Goal: Transaction & Acquisition: Obtain resource

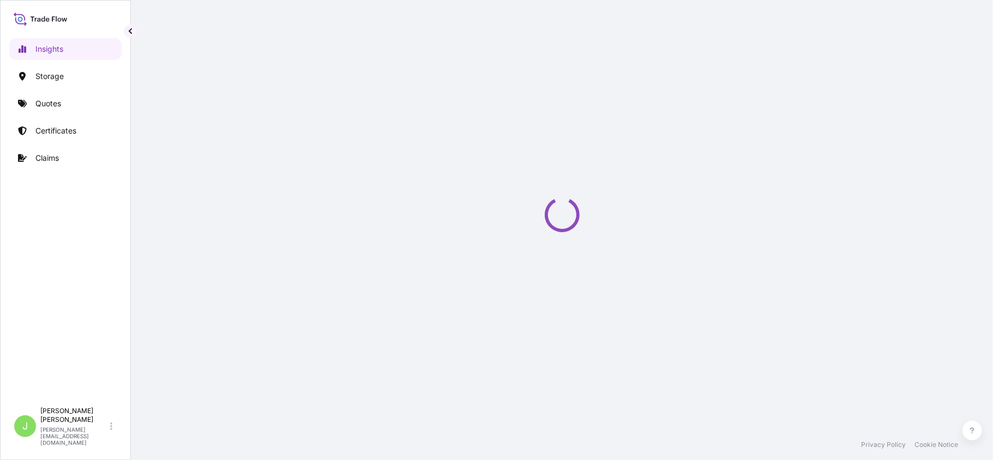
select select "2025"
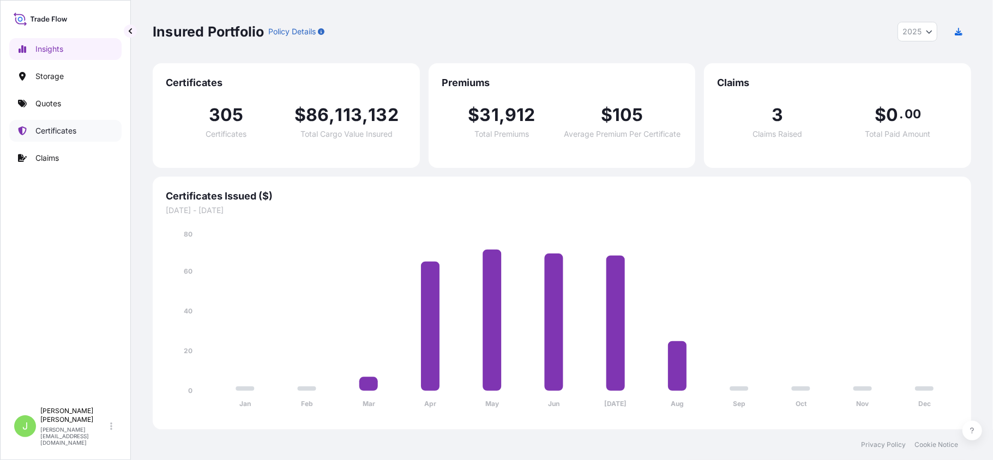
click at [46, 122] on link "Certificates" at bounding box center [65, 131] width 112 height 22
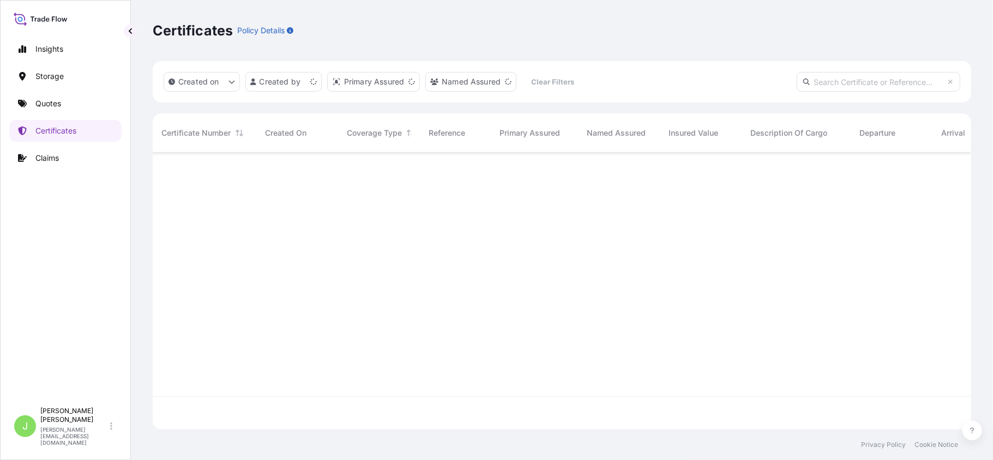
scroll to position [272, 807]
click at [842, 76] on input "text" at bounding box center [879, 82] width 164 height 20
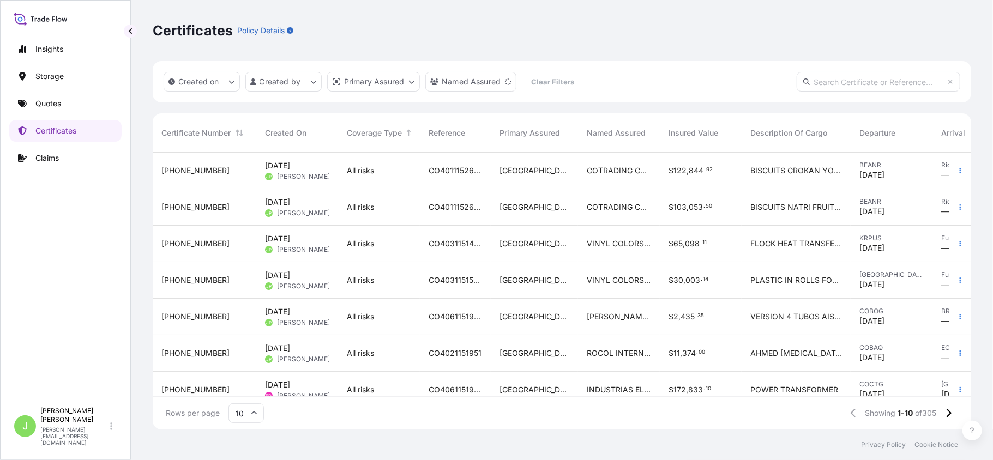
paste input "CO4031151504"
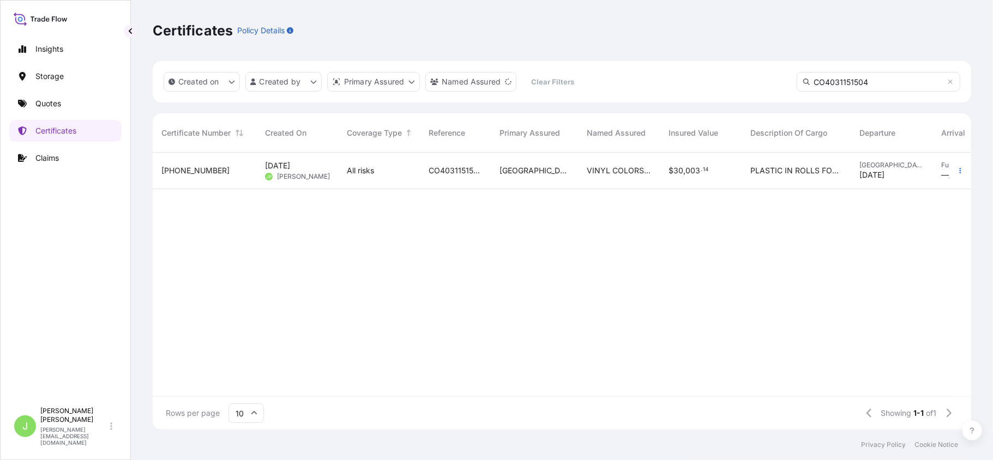
type input "CO4031151504"
click at [413, 182] on div "All risks" at bounding box center [379, 171] width 82 height 37
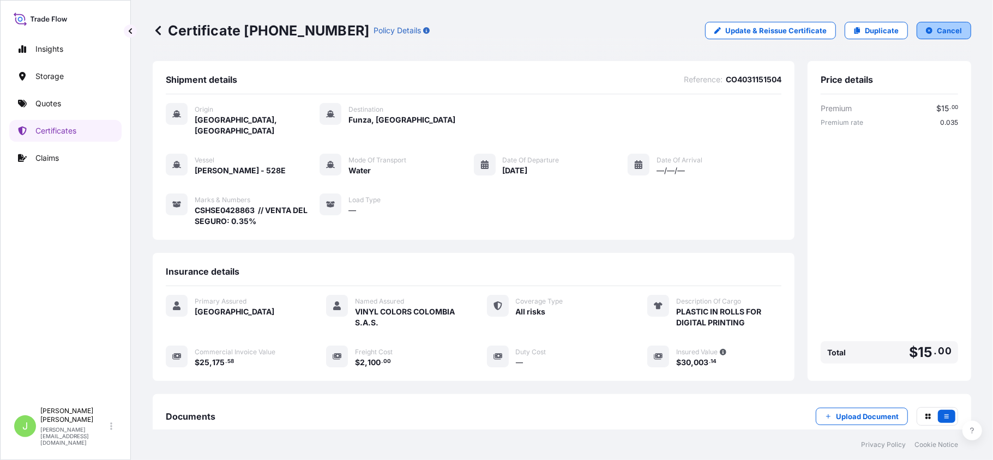
click at [937, 35] on p "Cancel" at bounding box center [949, 30] width 25 height 11
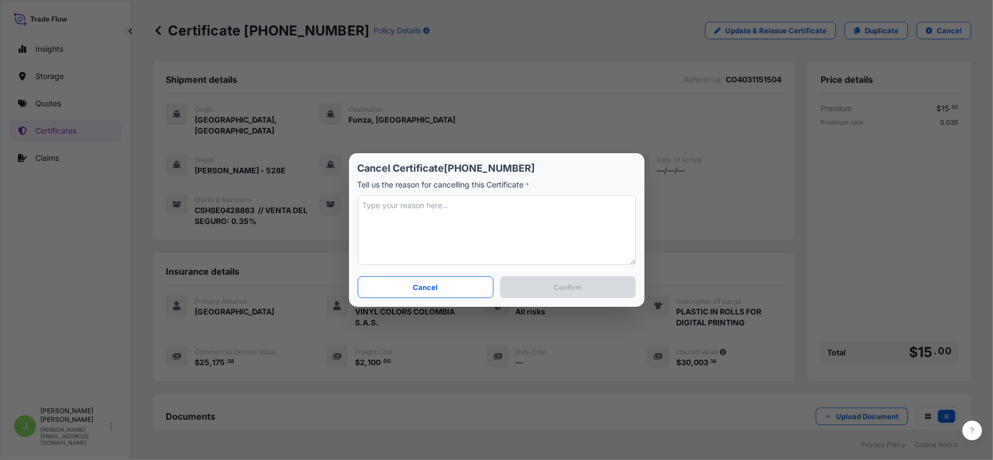
click at [484, 216] on textarea at bounding box center [497, 230] width 278 height 70
type textarea "n/"
click at [447, 290] on button "Cancel" at bounding box center [426, 287] width 136 height 22
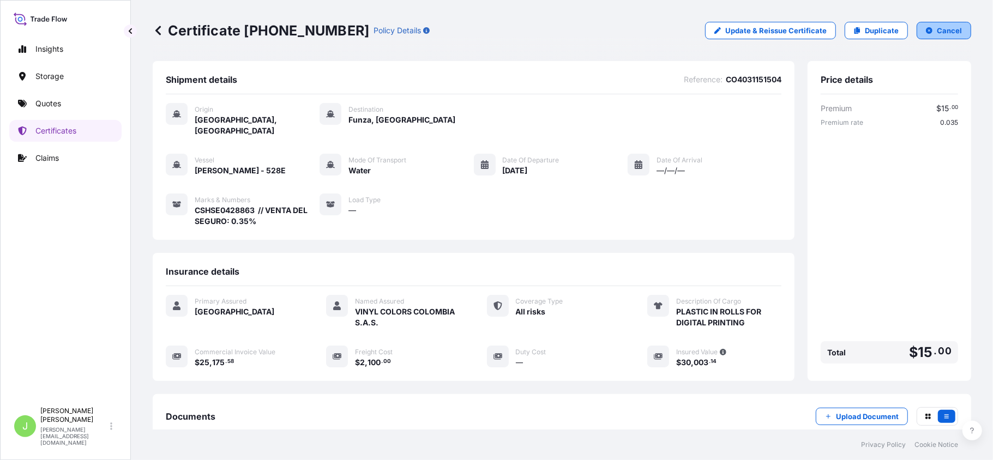
click at [953, 29] on button "Cancel" at bounding box center [943, 30] width 55 height 17
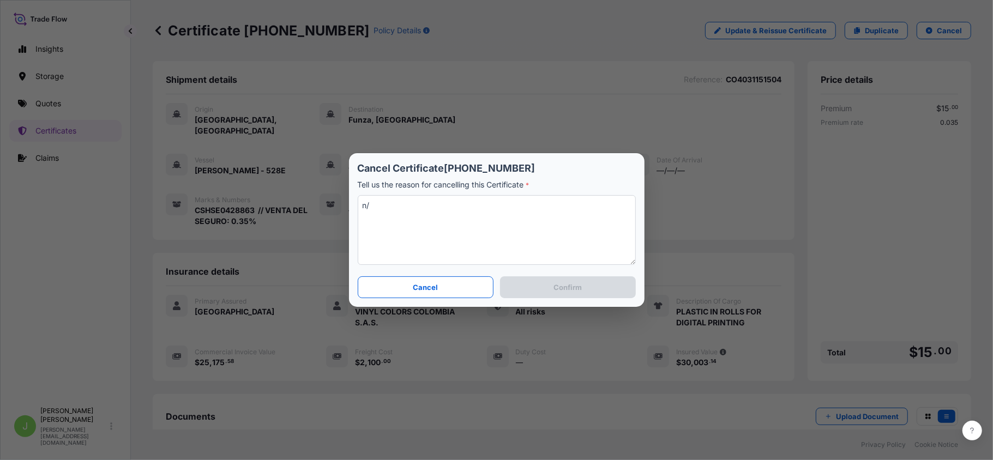
click at [414, 210] on textarea "n/" at bounding box center [497, 230] width 278 height 70
type textarea "n/A"
click at [581, 289] on p "Confirm" at bounding box center [567, 287] width 28 height 11
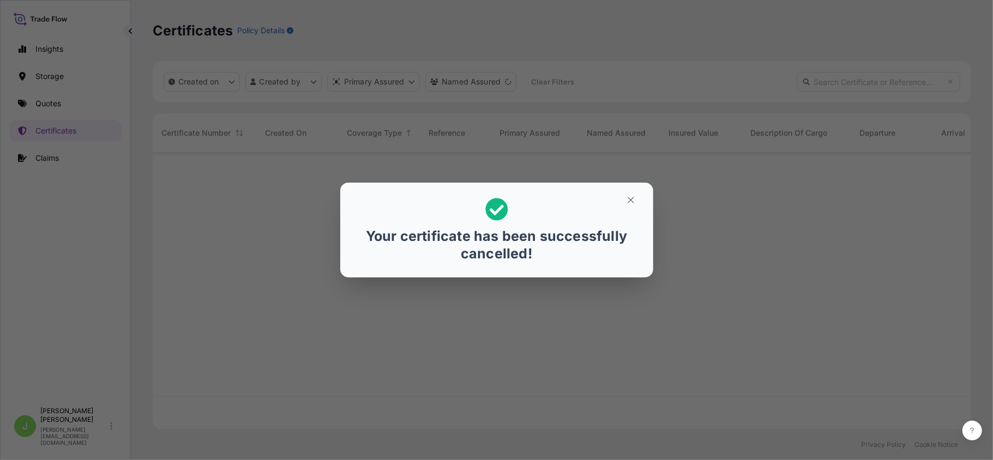
scroll to position [272, 807]
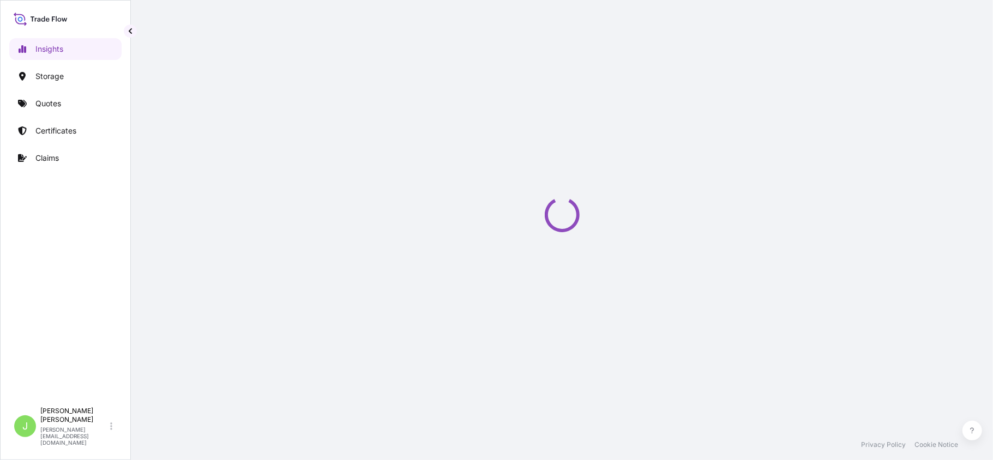
select select "2025"
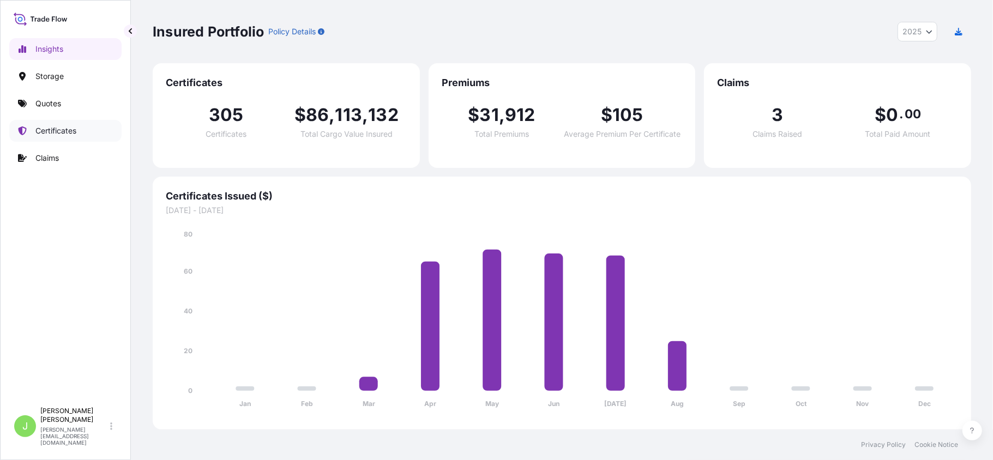
click at [50, 128] on p "Certificates" at bounding box center [55, 130] width 41 height 11
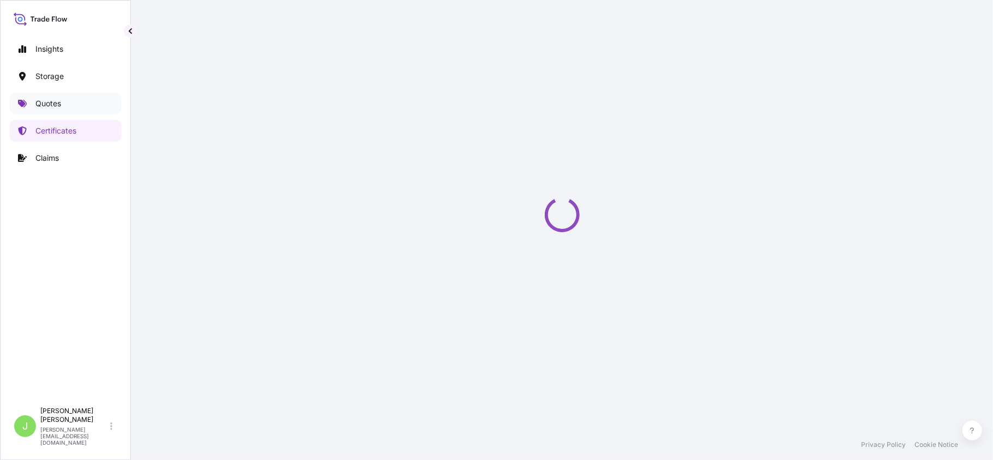
click at [49, 107] on p "Quotes" at bounding box center [48, 103] width 26 height 11
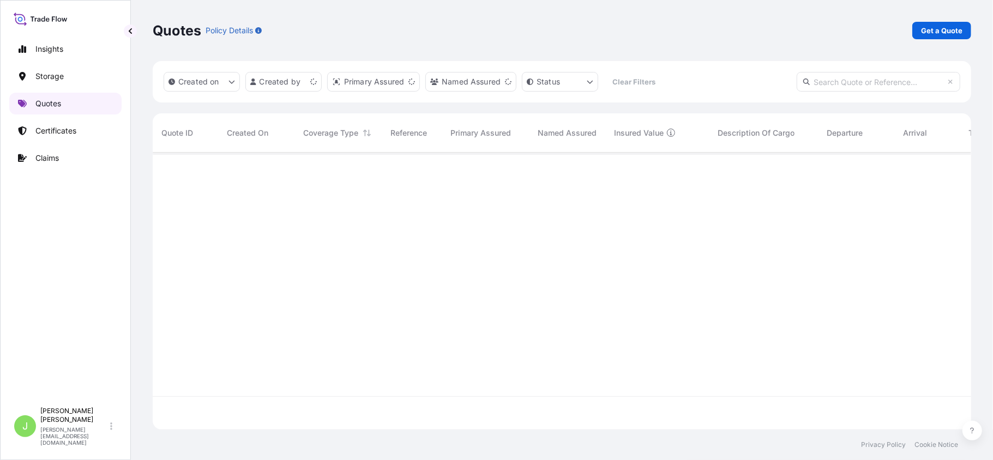
scroll to position [272, 807]
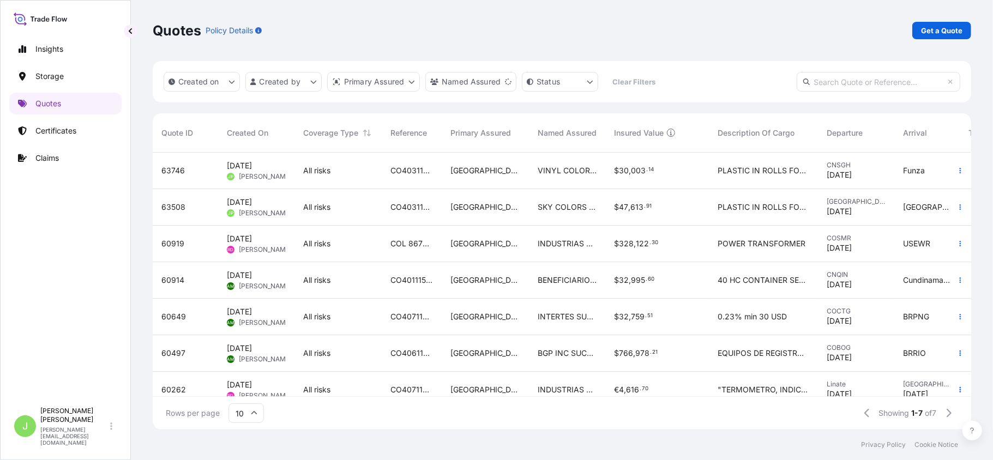
click at [958, 8] on div "Quotes Policy Details Get a Quote" at bounding box center [562, 30] width 818 height 61
click at [937, 29] on p "Get a Quote" at bounding box center [941, 30] width 41 height 11
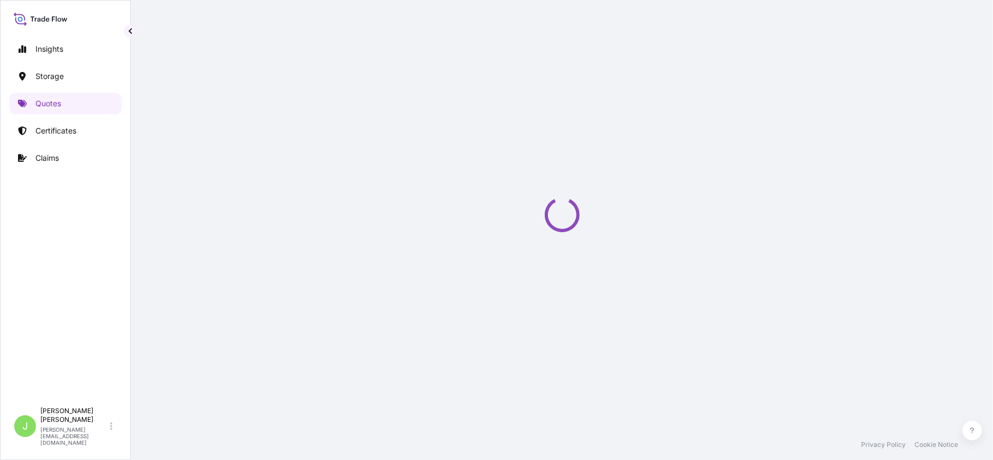
select select "Water"
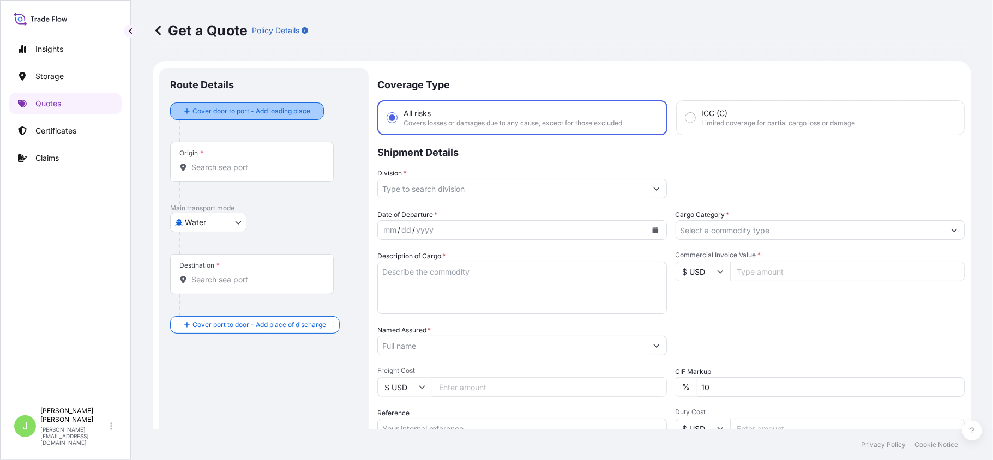
scroll to position [17, 0]
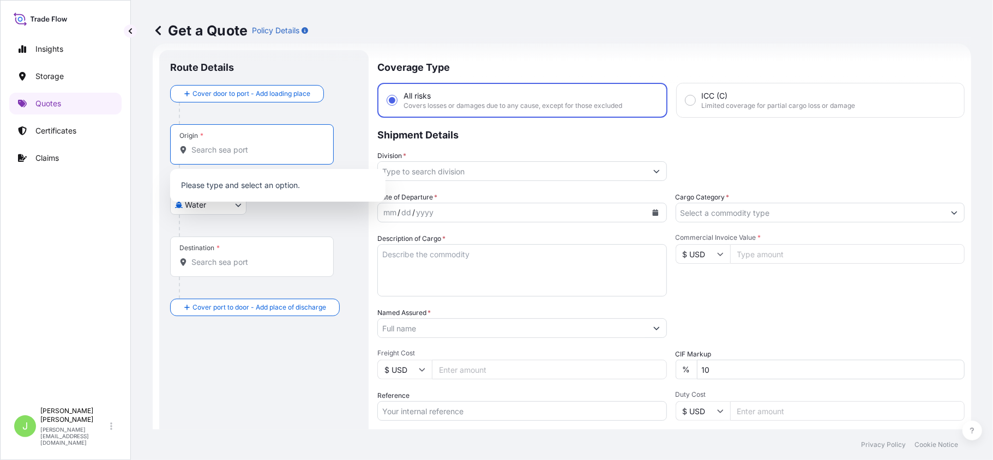
click at [221, 151] on input "Origin *" at bounding box center [255, 149] width 129 height 11
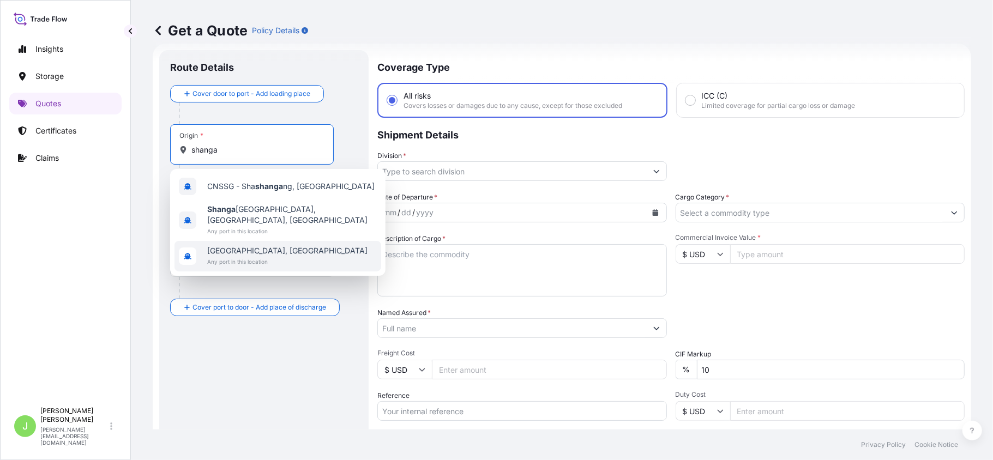
click at [250, 256] on span "Any port in this location" at bounding box center [287, 261] width 160 height 11
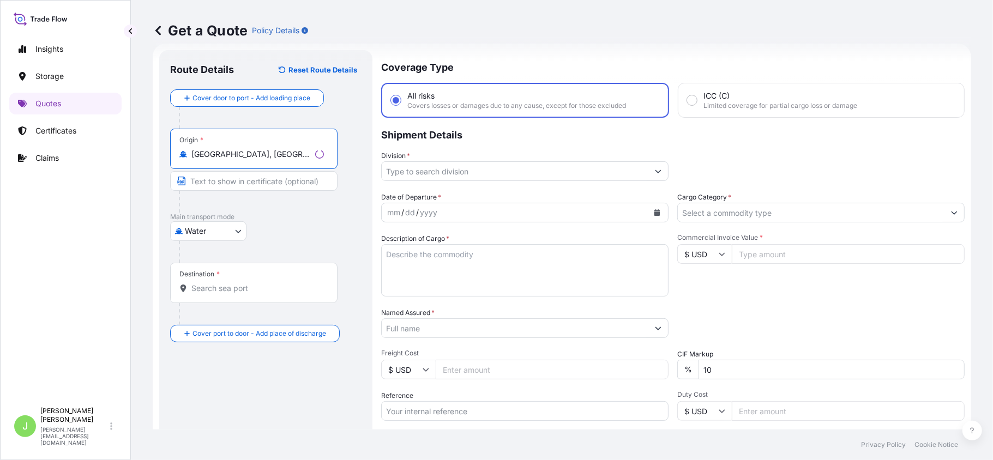
type input "[GEOGRAPHIC_DATA], [GEOGRAPHIC_DATA]"
click at [219, 286] on input "Destination *" at bounding box center [257, 288] width 132 height 11
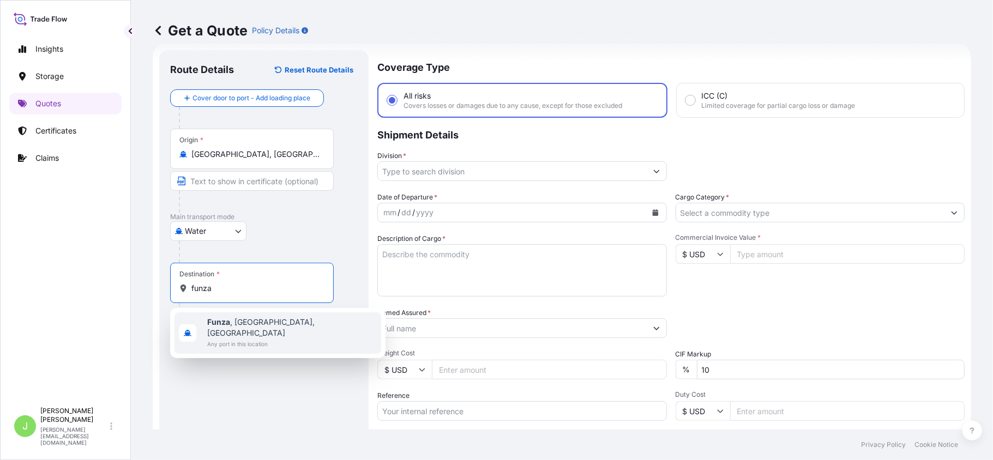
click at [223, 319] on b "Funza" at bounding box center [218, 321] width 23 height 9
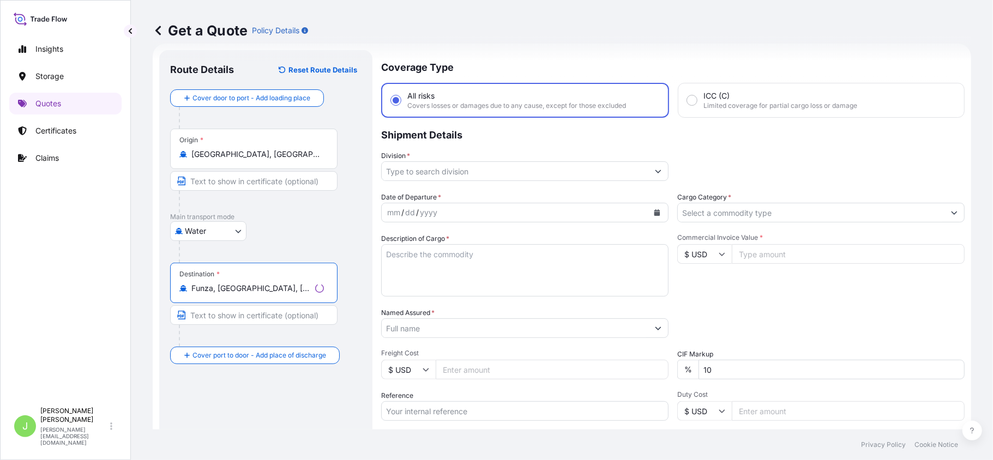
type input "Funza, [GEOGRAPHIC_DATA], [GEOGRAPHIC_DATA]"
click at [406, 177] on input "Division *" at bounding box center [515, 171] width 267 height 20
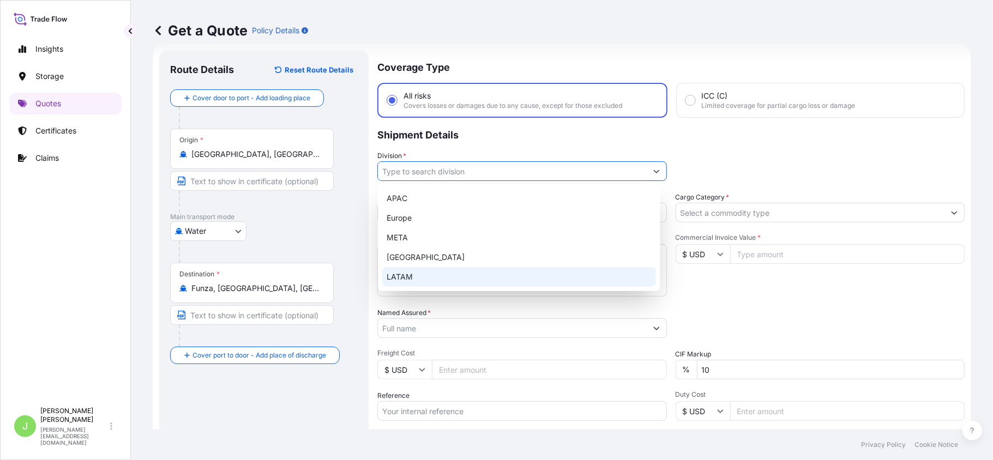
click at [415, 279] on div "LATAM" at bounding box center [519, 277] width 274 height 20
type input "LATAM"
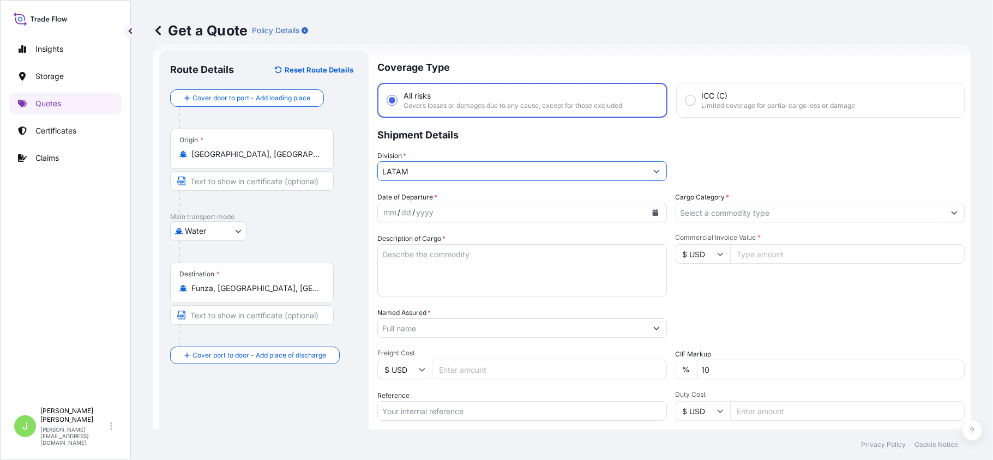
click at [653, 209] on button "Calendar" at bounding box center [655, 212] width 17 height 17
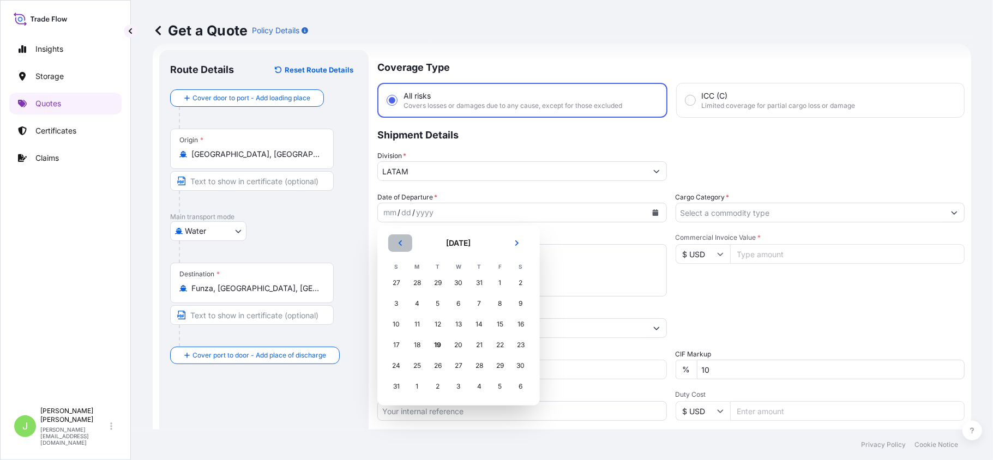
click at [397, 239] on button "Previous" at bounding box center [400, 242] width 24 height 17
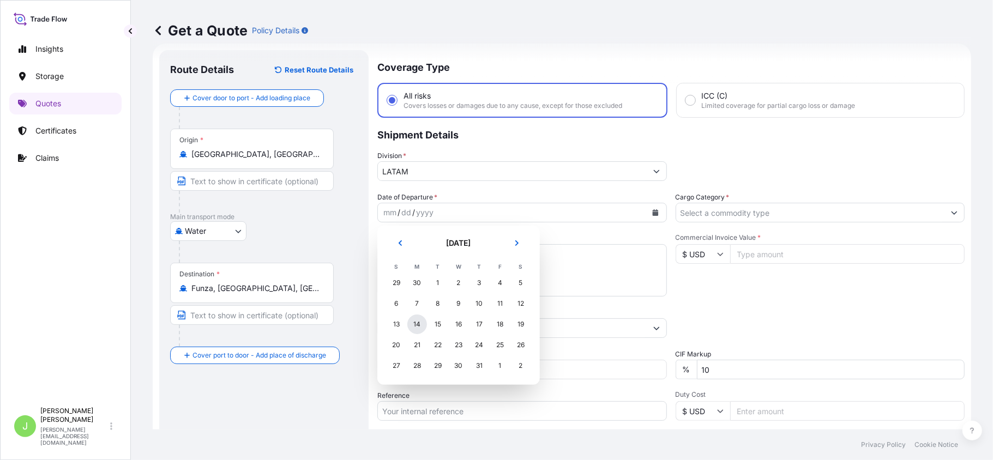
click at [415, 324] on div "14" at bounding box center [417, 325] width 20 height 20
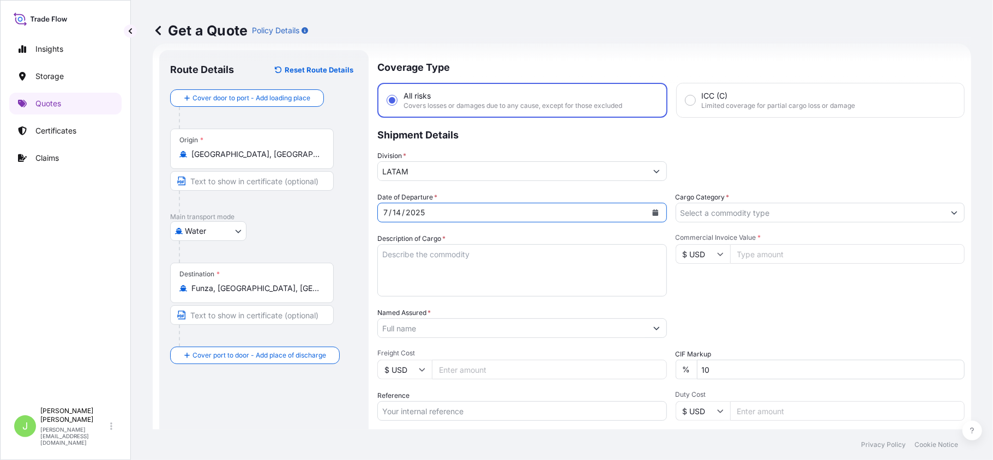
click at [718, 216] on input "Cargo Category *" at bounding box center [810, 213] width 269 height 20
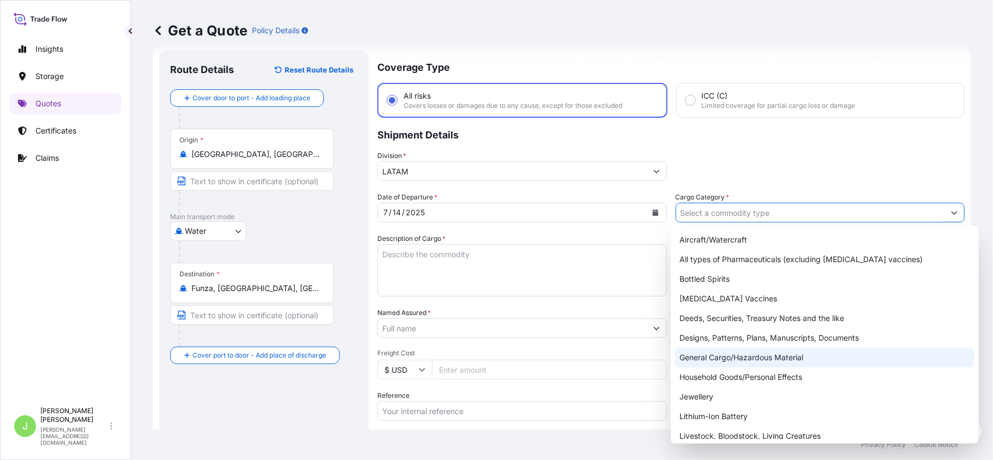
click at [700, 351] on div "General Cargo/Hazardous Material" at bounding box center [824, 358] width 299 height 20
type input "General Cargo/Hazardous Material"
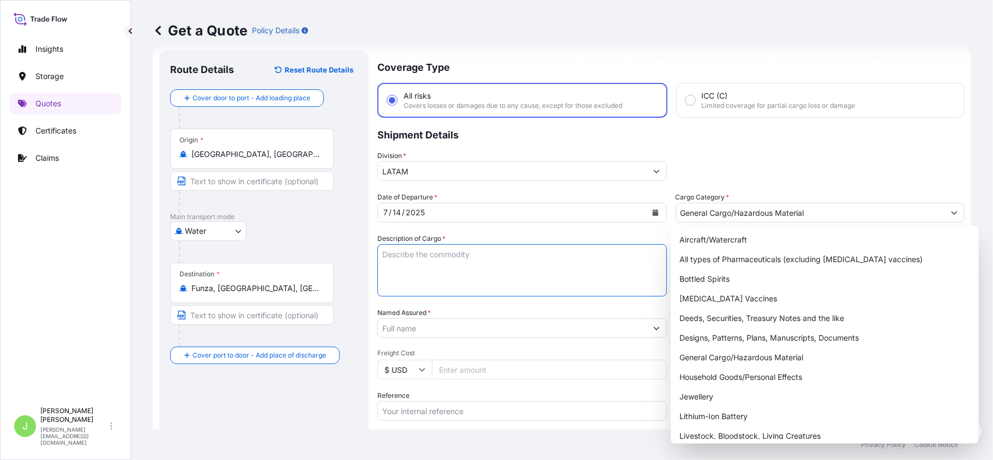
click at [507, 258] on textarea "Description of Cargo *" at bounding box center [521, 270] width 289 height 52
paste textarea "PLASTIC IN ROLLS FOR DIGITAL PRINTING"
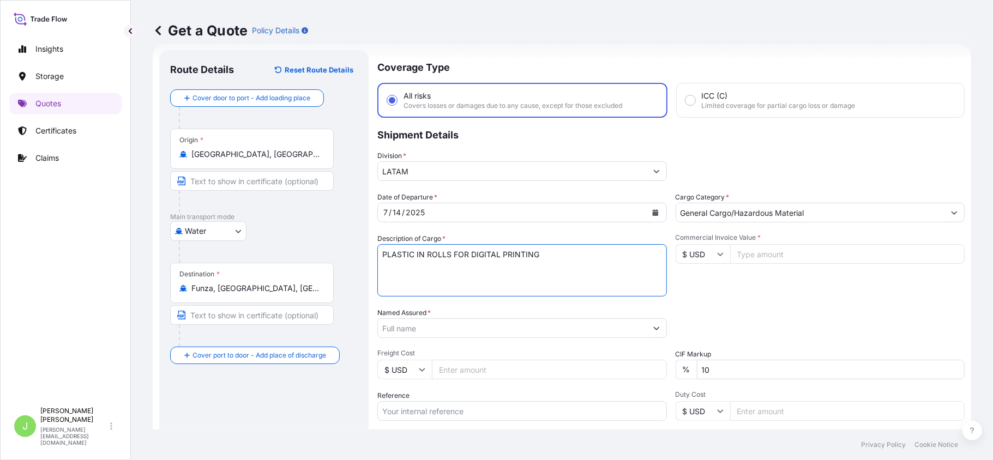
type textarea "PLASTIC IN ROLLS FOR DIGITAL PRINTING"
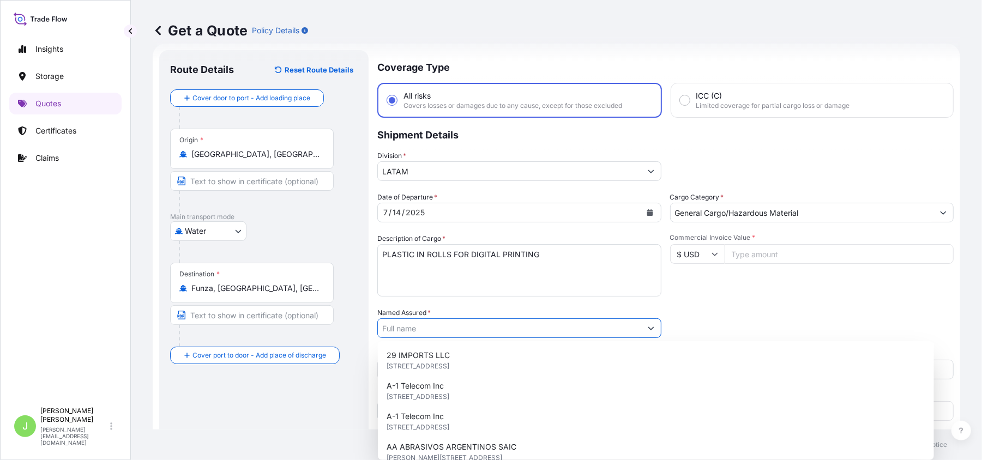
click at [419, 328] on input "Named Assured *" at bounding box center [509, 328] width 263 height 20
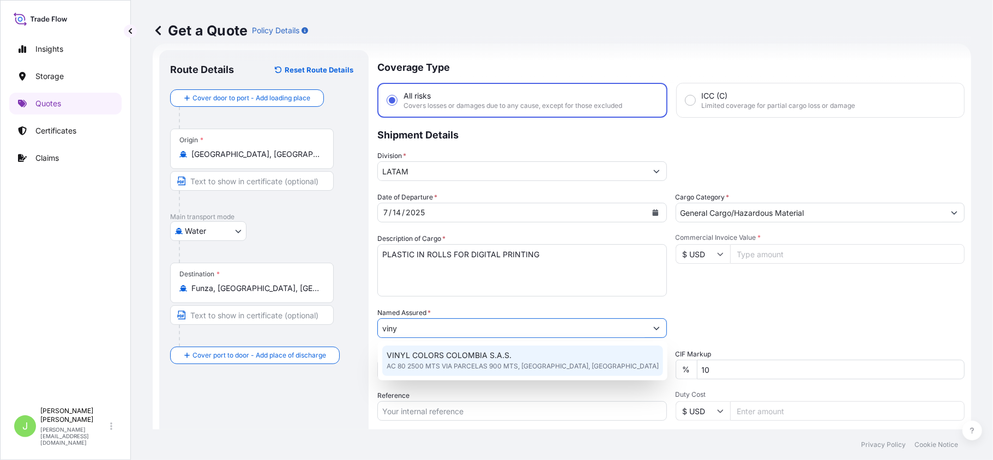
click at [417, 347] on div "VINYL COLORS COLOMBIA S.A.S. AC 80 2500 MTS VIA PARCELAS 900 MTS, [GEOGRAPHIC_D…" at bounding box center [522, 361] width 281 height 31
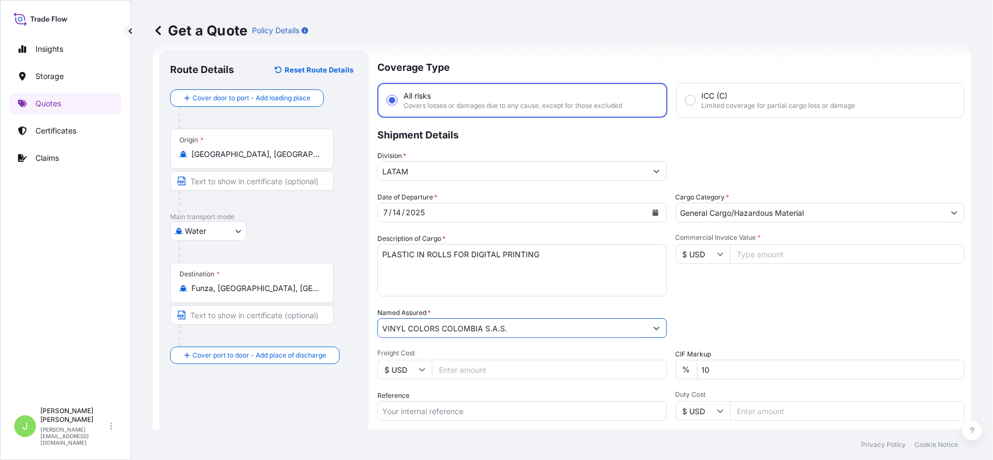
scroll to position [90, 0]
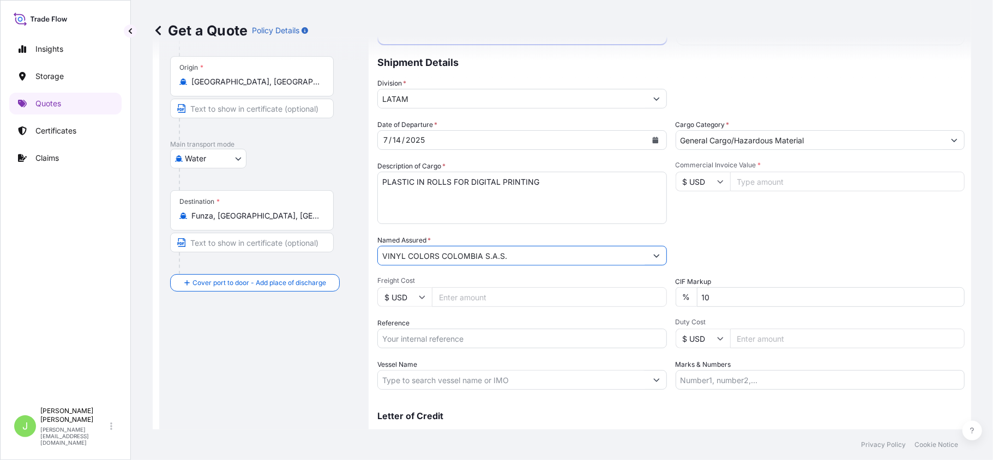
type input "VINYL COLORS COLOMBIA S.A.S."
click at [479, 297] on input "Freight Cost" at bounding box center [549, 297] width 235 height 20
type input "2500"
click at [456, 336] on input "Reference" at bounding box center [521, 339] width 289 height 20
click at [426, 335] on input "Reference" at bounding box center [521, 339] width 289 height 20
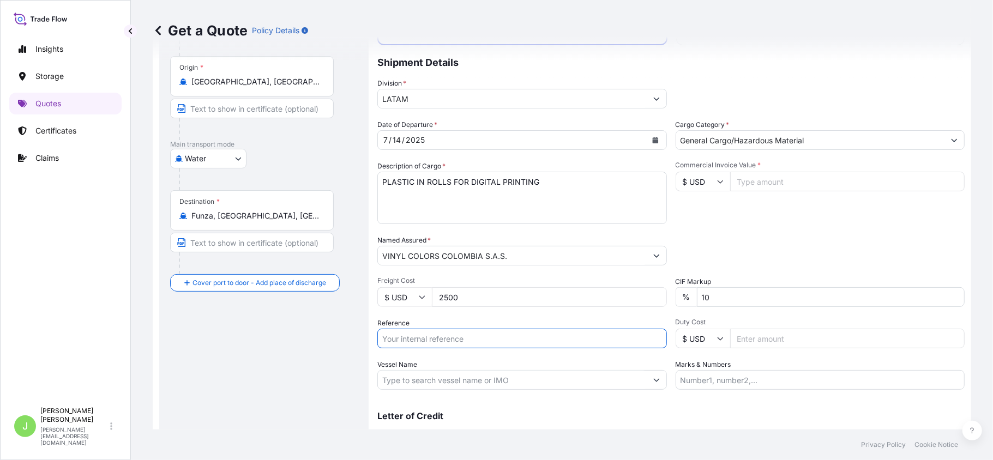
paste input "CO4031151504"
type input "CO4031151504"
click at [301, 363] on div "Route Details Reset Route Details Cover door to port - Add loading place Place …" at bounding box center [264, 225] width 188 height 472
click at [408, 373] on input "Vessel Name" at bounding box center [512, 380] width 269 height 20
click at [417, 382] on input "Vessel Name" at bounding box center [512, 380] width 269 height 20
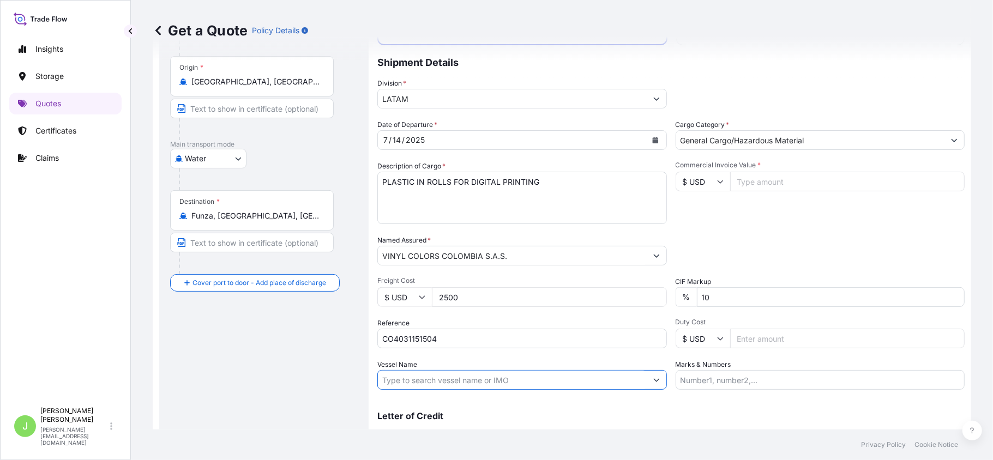
paste input "[PERSON_NAME] - 528E"
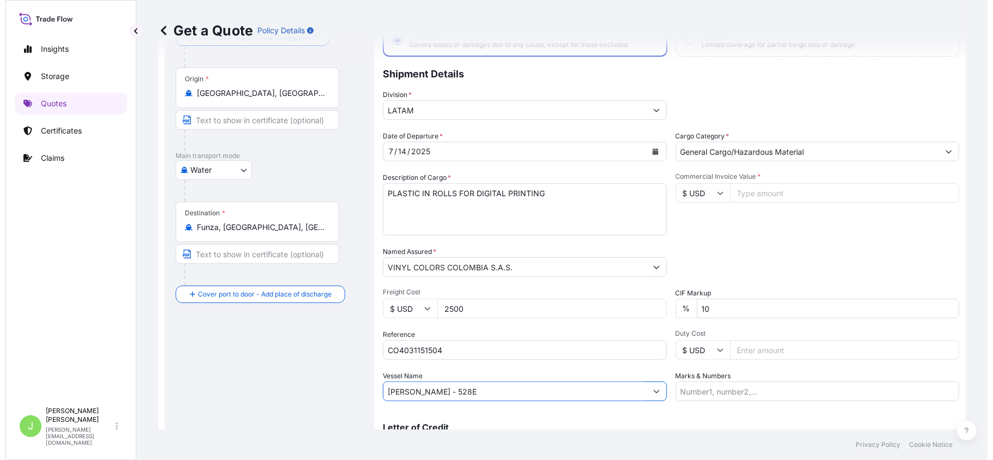
scroll to position [137, 0]
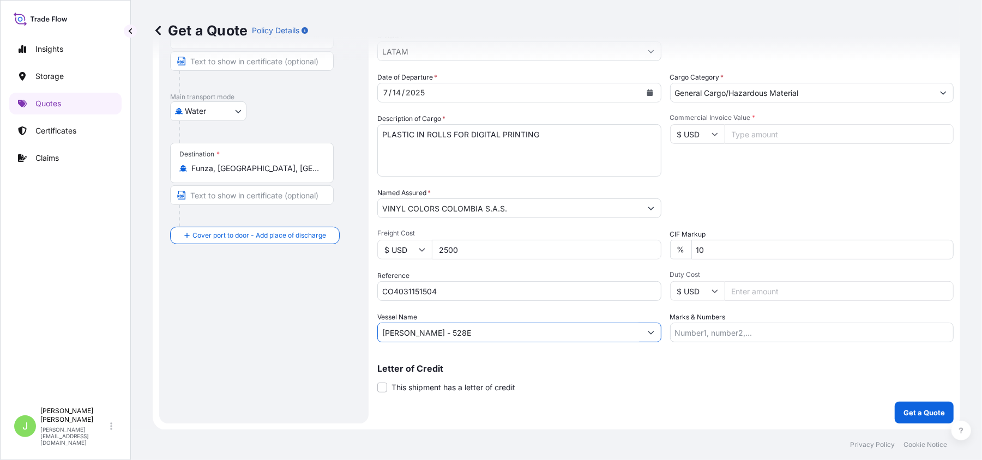
type input "[PERSON_NAME] - 528E"
click at [752, 134] on input "Commercial Invoice Value *" at bounding box center [840, 134] width 230 height 20
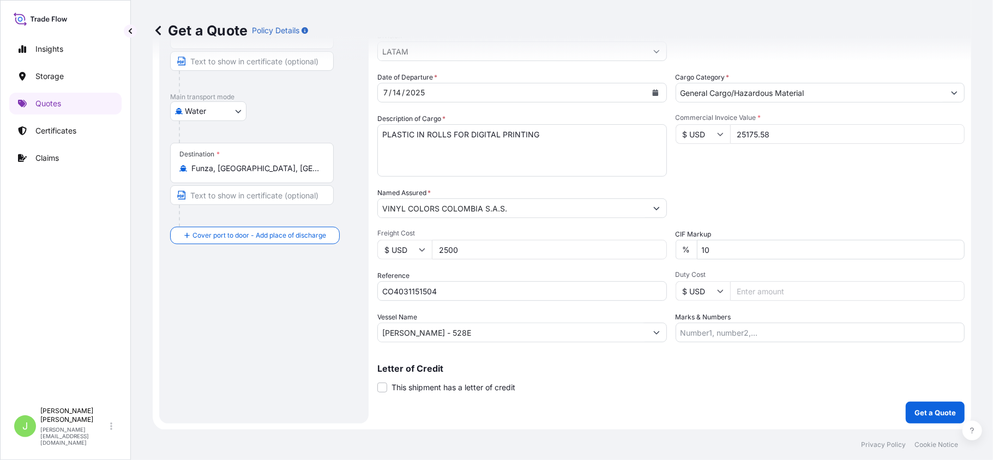
type input "25175.58"
click at [705, 325] on input "Marks & Numbers" at bounding box center [819, 333] width 289 height 20
paste input "CSHSE0428863"
type input "CSHSE0428863 // VENTA DEL SEGURO: 0.35%"
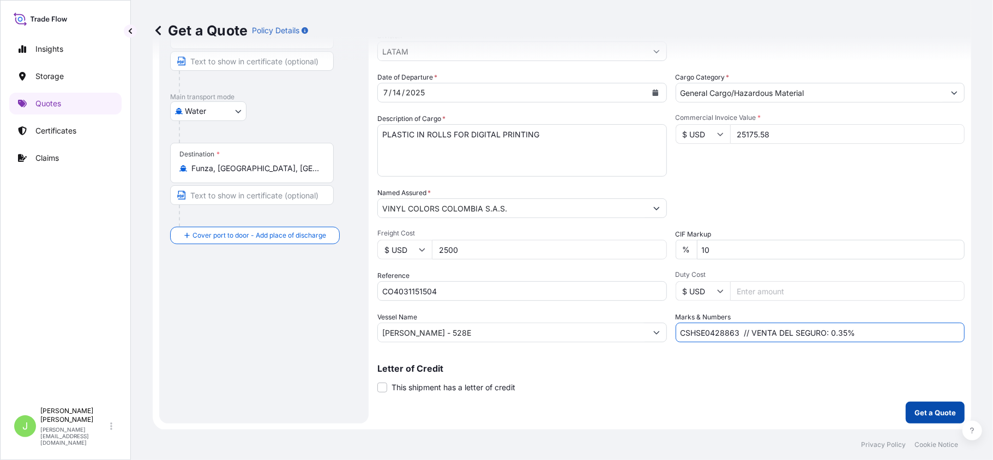
click at [916, 407] on p "Get a Quote" at bounding box center [934, 412] width 41 height 11
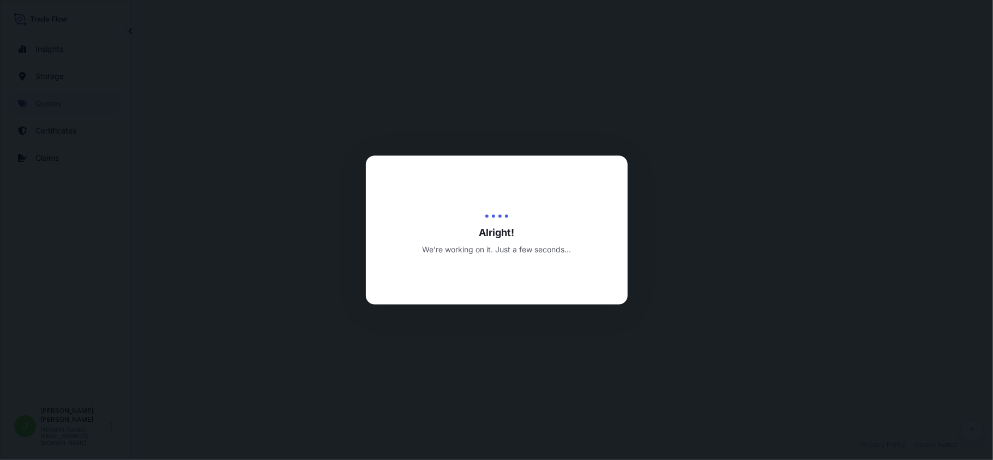
select select "Water"
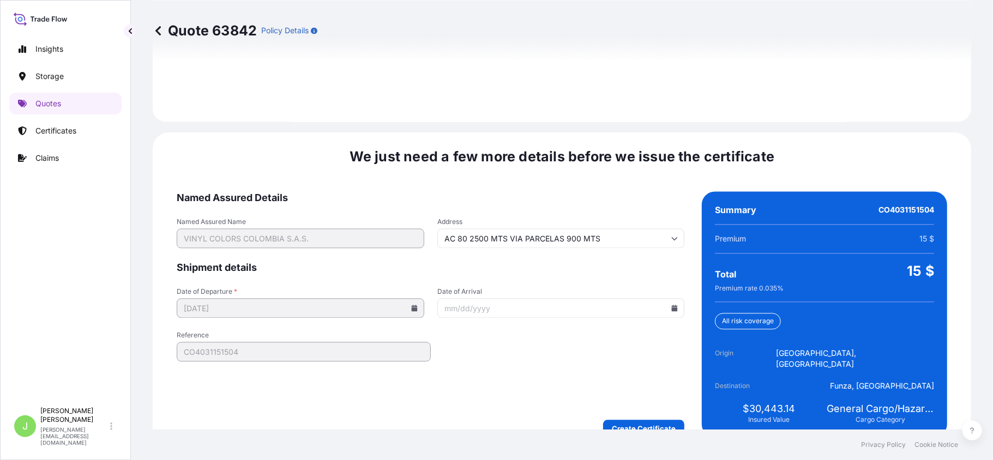
scroll to position [1607, 0]
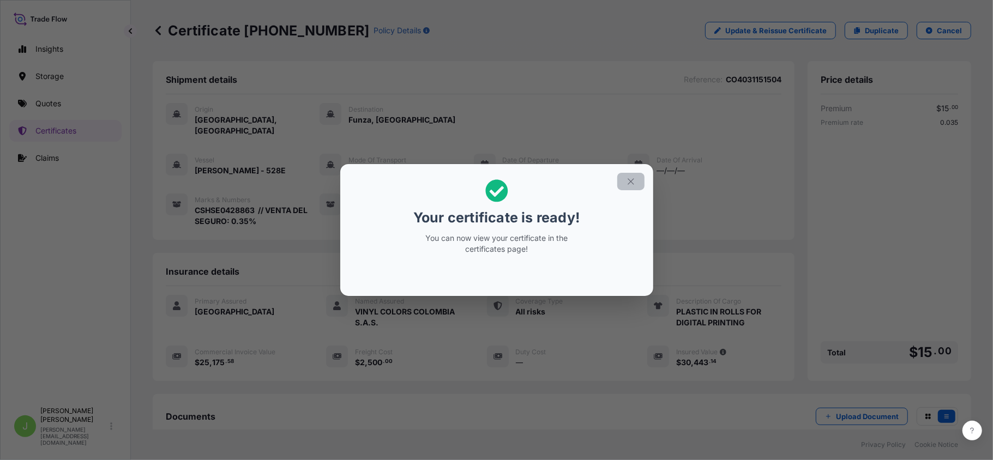
click at [627, 182] on icon "button" at bounding box center [631, 182] width 10 height 10
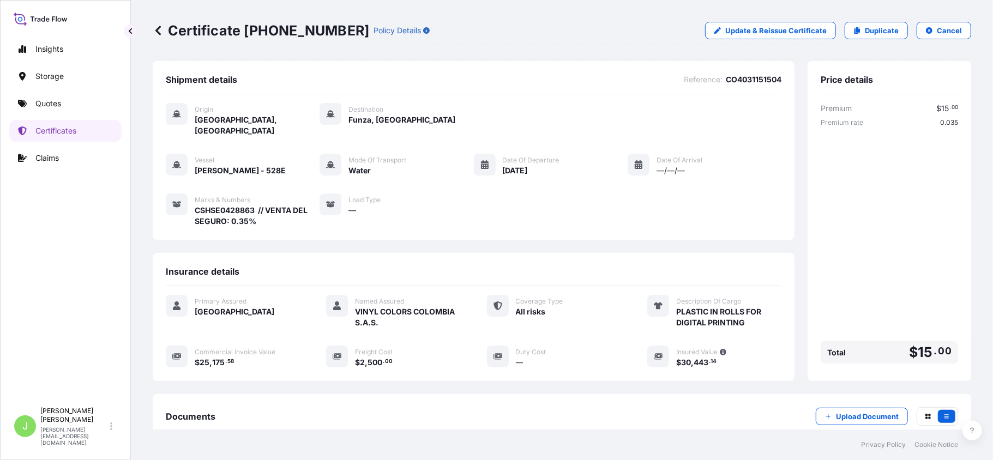
click at [175, 33] on p "Certificate [PHONE_NUMBER]" at bounding box center [261, 30] width 216 height 17
copy p "Certificate [PHONE_NUMBER]"
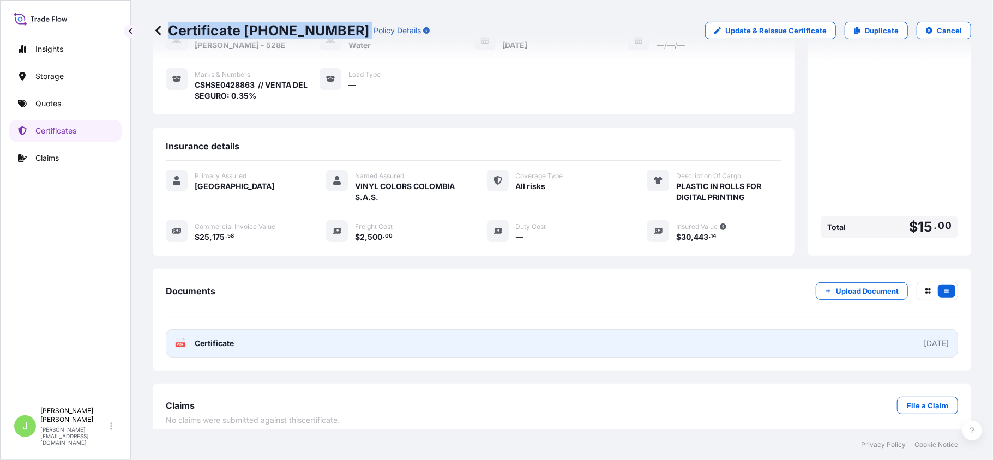
click at [240, 336] on link "PDF Certificate [DATE]" at bounding box center [562, 343] width 792 height 28
